Goal: Task Accomplishment & Management: Manage account settings

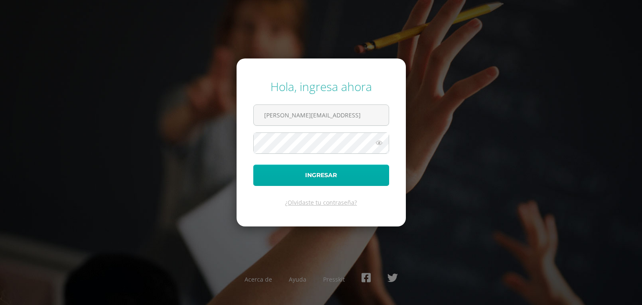
type input "[PERSON_NAME][EMAIL_ADDRESS]"
click at [348, 173] on button "Ingresar" at bounding box center [321, 175] width 136 height 21
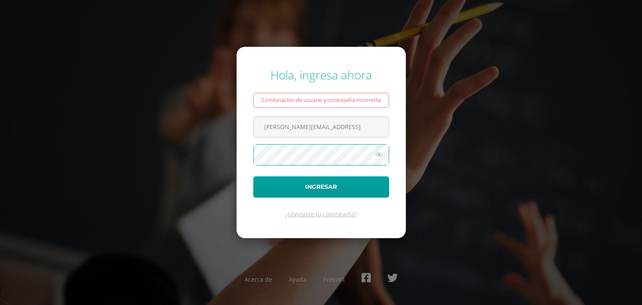
click at [253, 176] on button "Ingresar" at bounding box center [321, 186] width 136 height 21
click at [376, 156] on icon at bounding box center [378, 155] width 11 height 10
click at [376, 156] on icon at bounding box center [379, 155] width 12 height 10
click at [267, 128] on input "[PERSON_NAME][EMAIL_ADDRESS]" at bounding box center [321, 127] width 135 height 20
click at [343, 124] on input "[PERSON_NAME][EMAIL_ADDRESS]" at bounding box center [321, 127] width 135 height 20
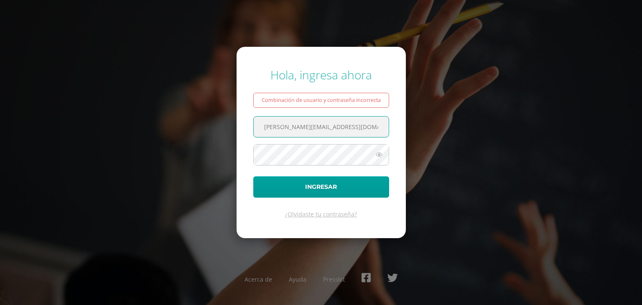
type input "[PERSON_NAME][EMAIL_ADDRESS][DOMAIN_NAME]"
click at [253, 176] on button "Ingresar" at bounding box center [321, 186] width 136 height 21
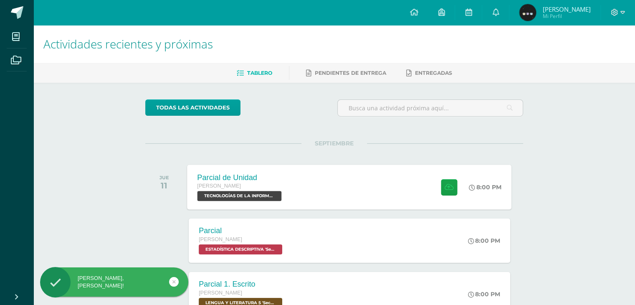
click at [281, 182] on div "Quinto Bachillerato" at bounding box center [241, 186] width 86 height 9
